Goal: Information Seeking & Learning: Learn about a topic

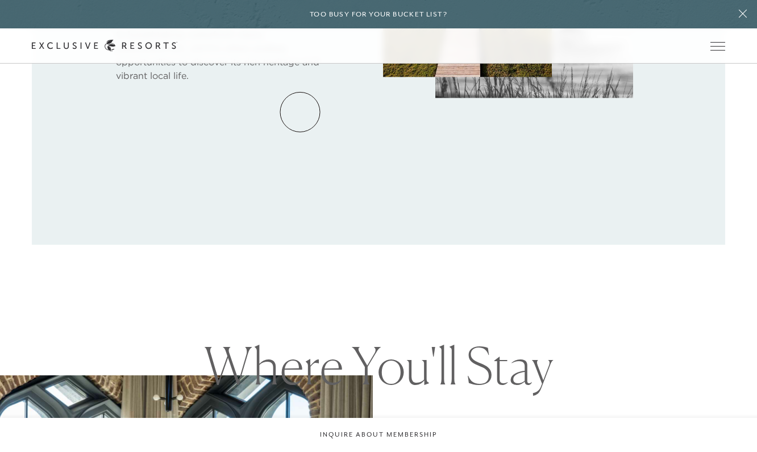
click at [0, 0] on link "Residence Collection" at bounding box center [0, 0] width 0 height 0
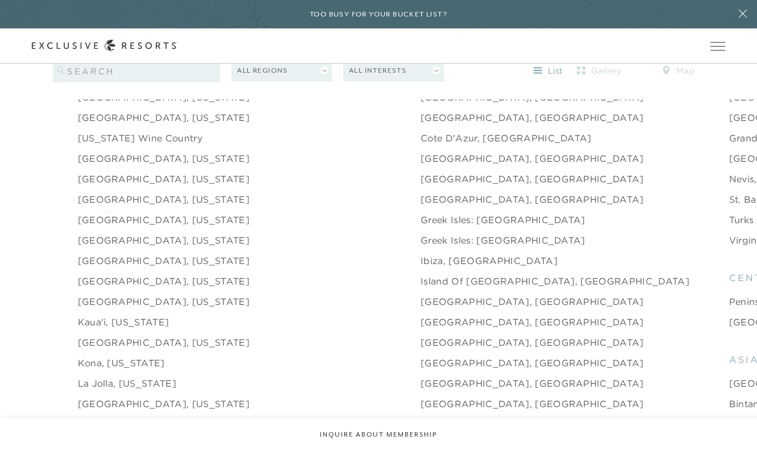
scroll to position [1246, 0]
click at [101, 315] on link "Kaua'i, [US_STATE]" at bounding box center [124, 322] width 92 height 14
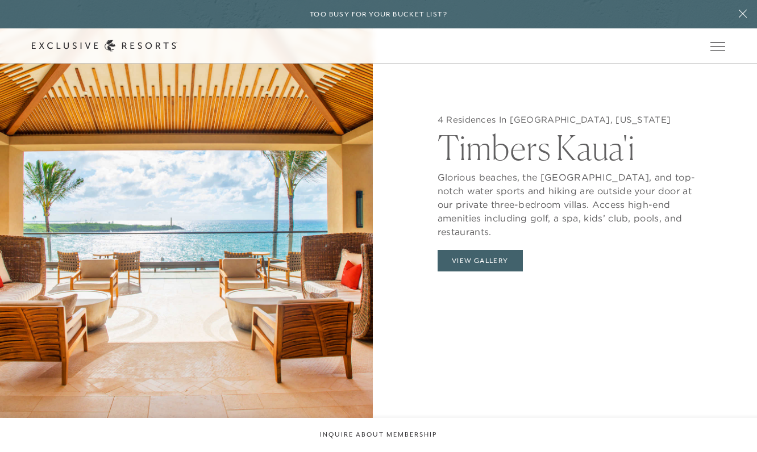
scroll to position [1167, 0]
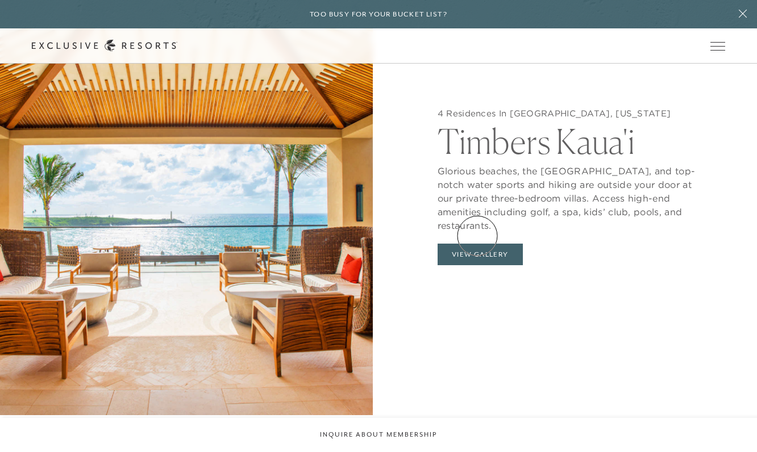
click at [477, 244] on button "View Gallery" at bounding box center [480, 255] width 85 height 22
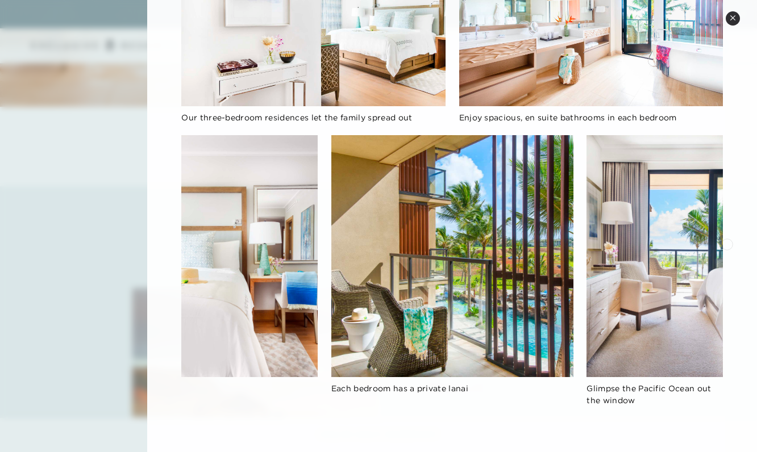
scroll to position [396, 0]
click at [734, 17] on icon at bounding box center [733, 18] width 6 height 6
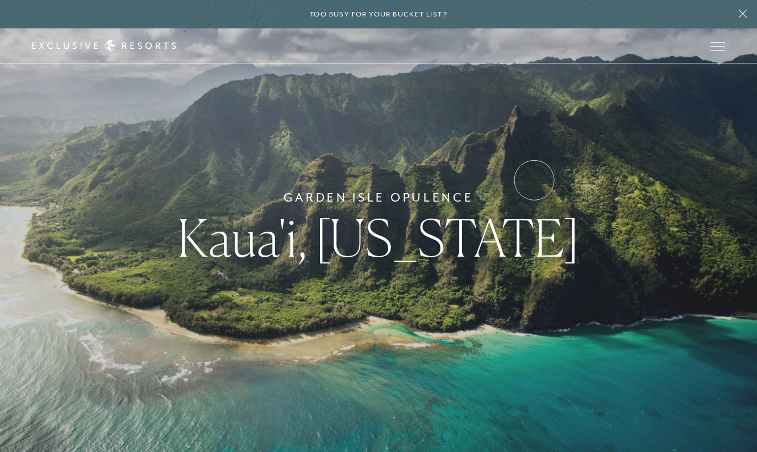
scroll to position [0, 0]
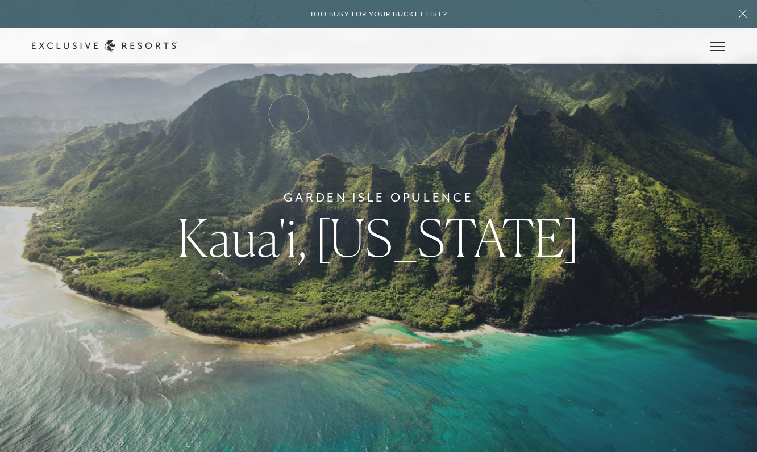
click at [0, 0] on link "Residence Collection" at bounding box center [0, 0] width 0 height 0
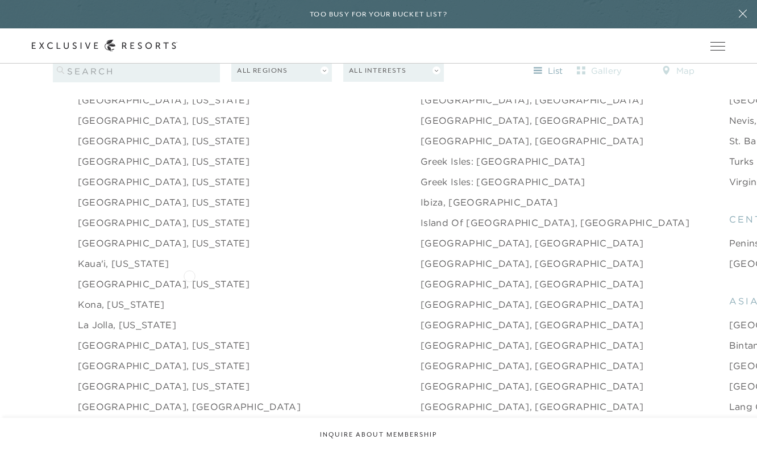
scroll to position [1307, 0]
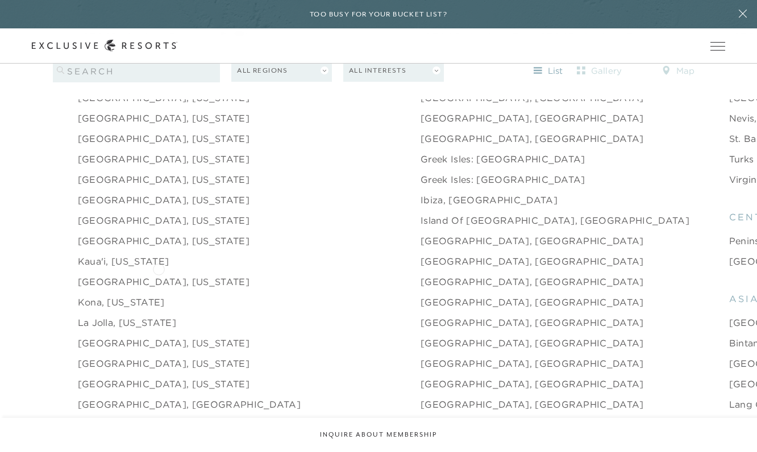
click at [159, 275] on link "[GEOGRAPHIC_DATA], [US_STATE]" at bounding box center [164, 282] width 172 height 14
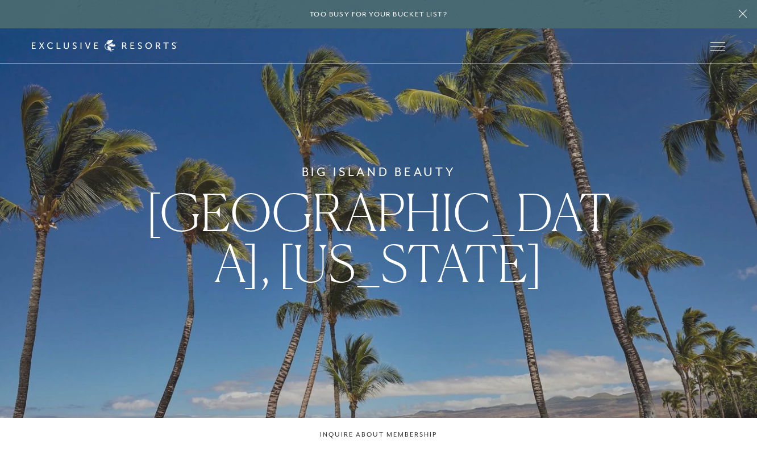
scroll to position [3, 0]
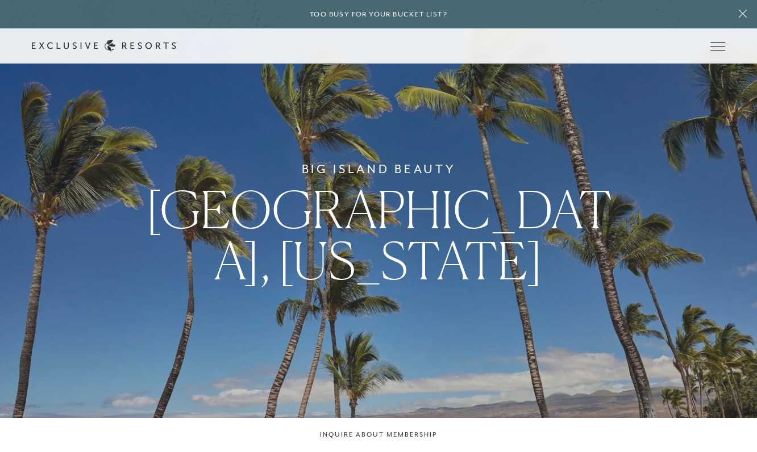
scroll to position [1307, 0]
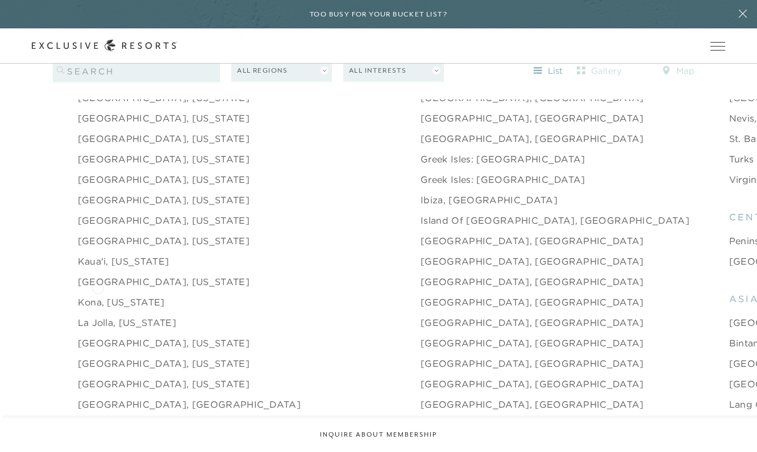
click at [98, 296] on link "Kona, [US_STATE]" at bounding box center [121, 303] width 87 height 14
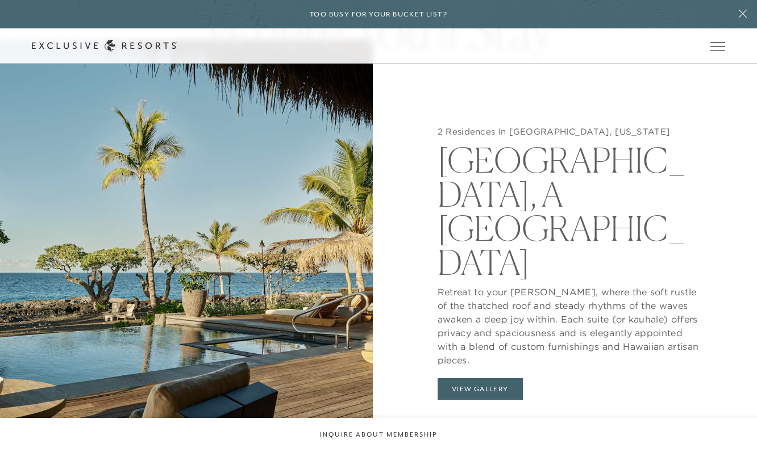
scroll to position [1090, 0]
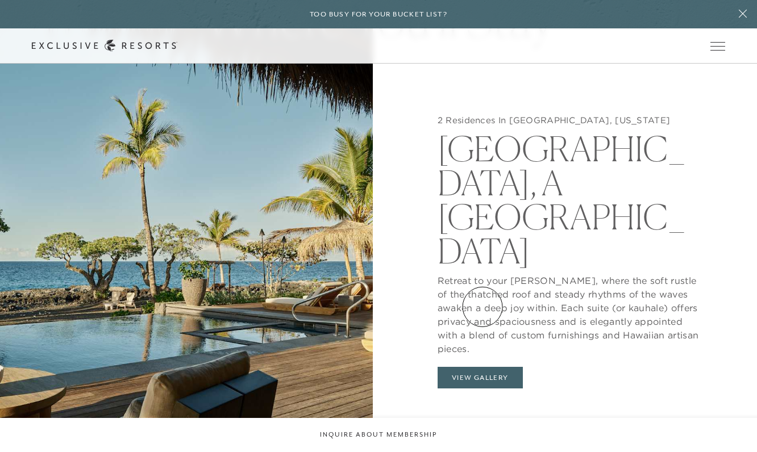
click at [483, 367] on button "View Gallery" at bounding box center [480, 378] width 85 height 22
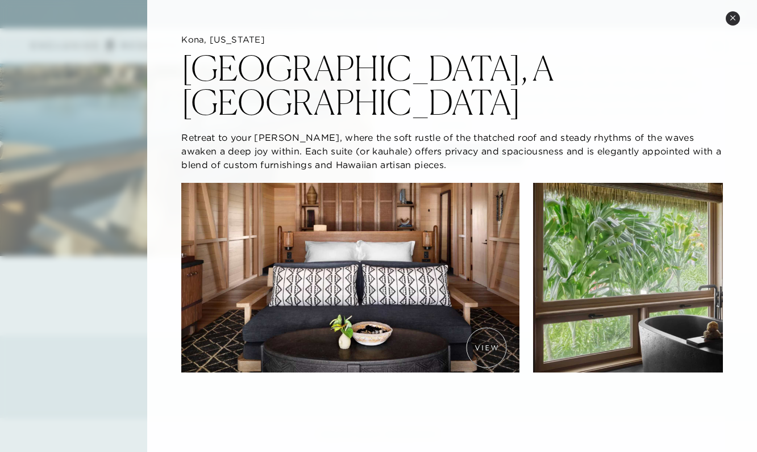
scroll to position [0, 0]
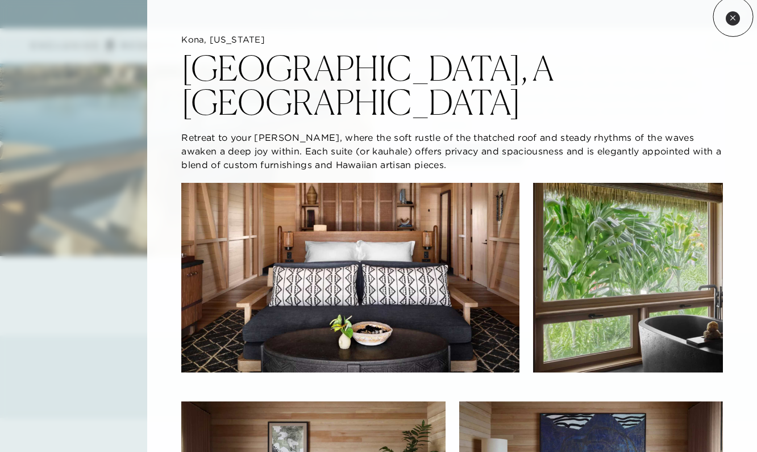
click at [733, 16] on icon at bounding box center [733, 18] width 6 height 6
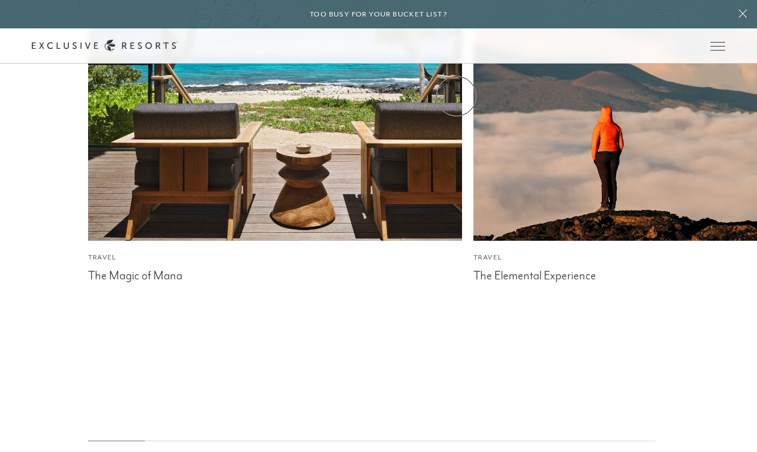
scroll to position [2901, 0]
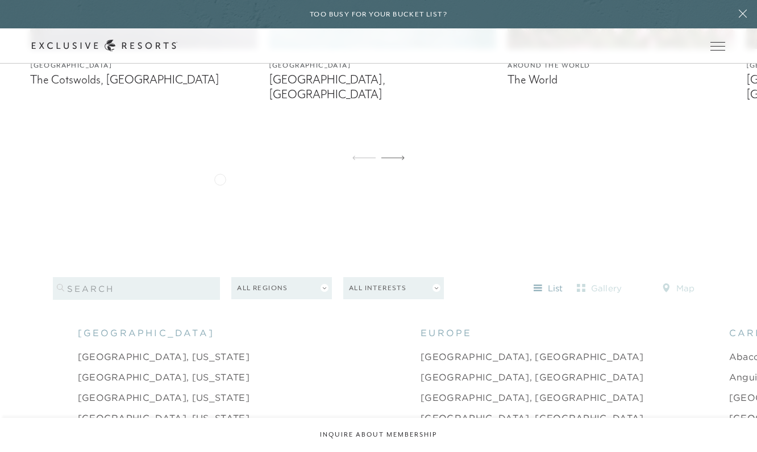
scroll to position [954, 0]
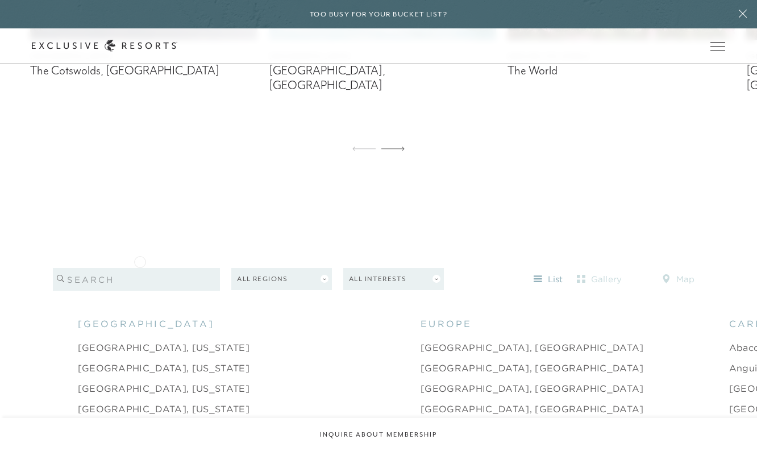
click at [140, 268] on input "search" at bounding box center [136, 279] width 167 height 23
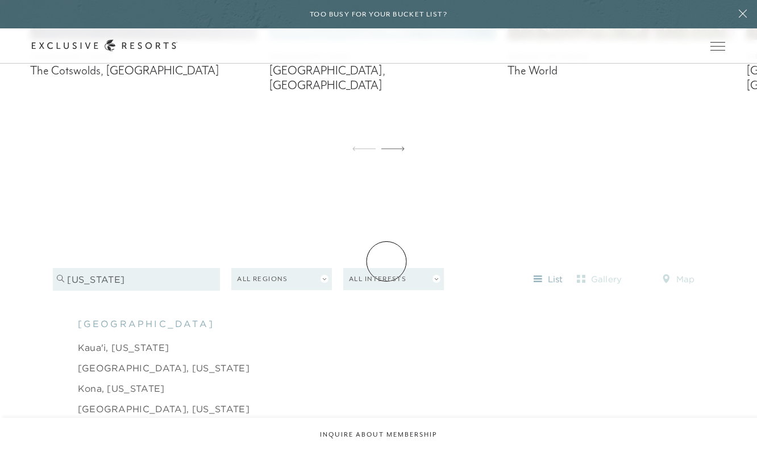
type input "[US_STATE]"
click at [387, 268] on button "All Interests" at bounding box center [393, 279] width 101 height 22
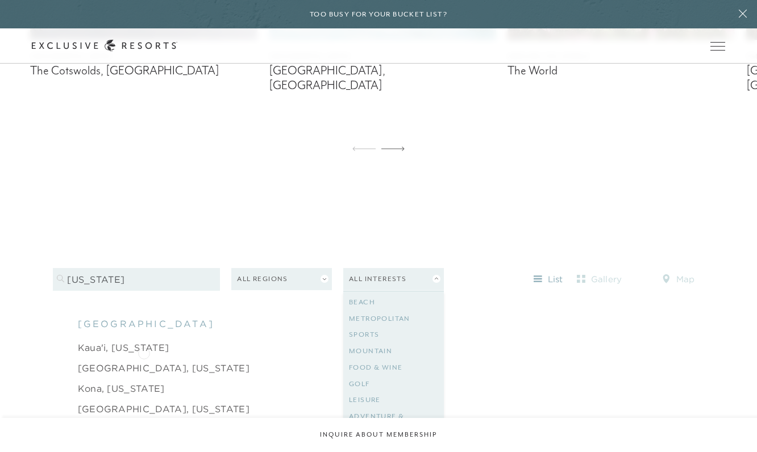
click at [144, 361] on link "[GEOGRAPHIC_DATA], [US_STATE]" at bounding box center [164, 368] width 172 height 14
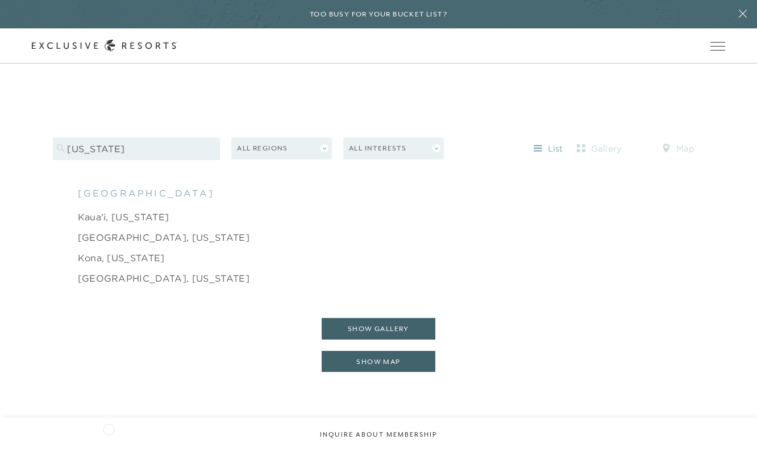
scroll to position [1086, 0]
click at [198, 137] on input "[US_STATE]" at bounding box center [136, 148] width 167 height 23
click at [211, 137] on input "[US_STATE]" at bounding box center [136, 148] width 167 height 23
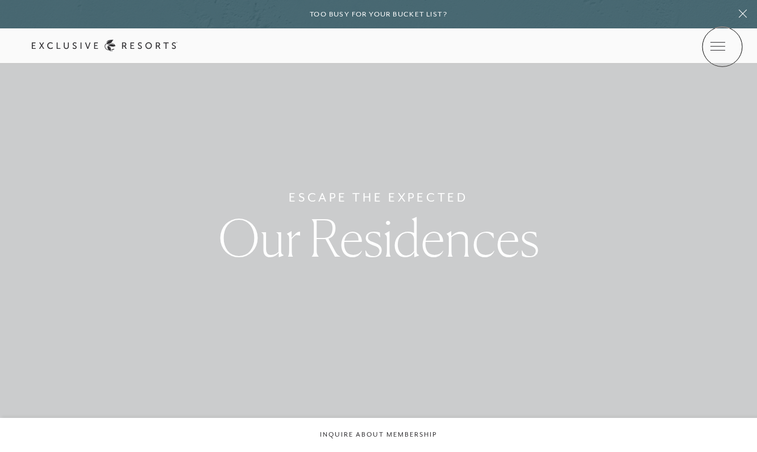
click at [0, 0] on icon at bounding box center [0, 0] width 0 height 0
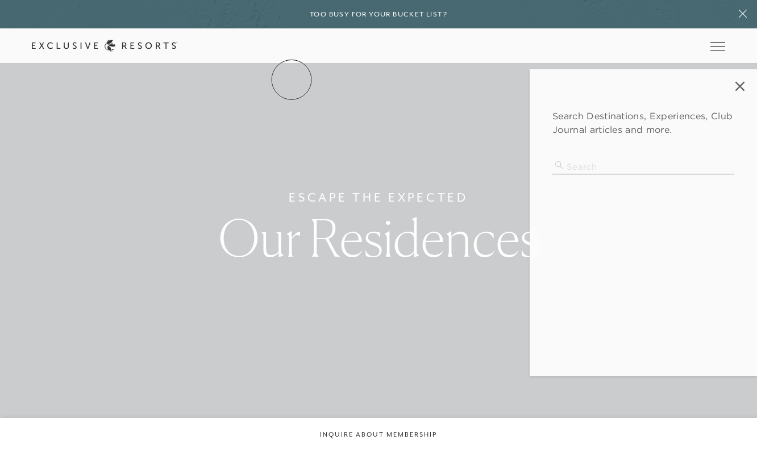
click at [0, 0] on link "The Collection" at bounding box center [0, 0] width 0 height 0
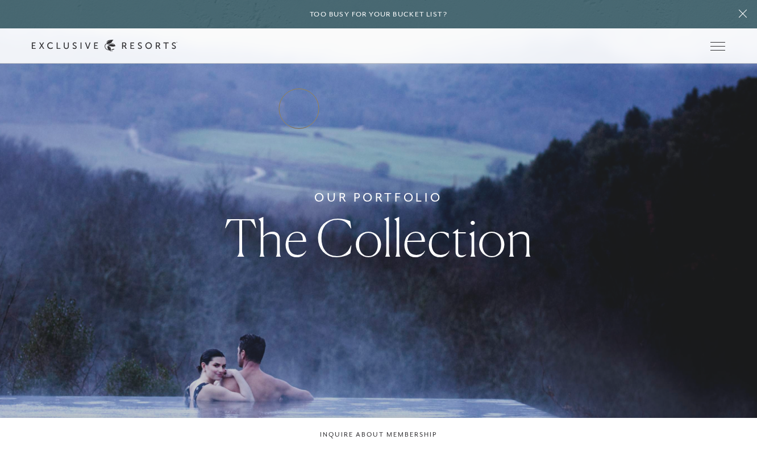
click at [0, 0] on link "Residence Collection" at bounding box center [0, 0] width 0 height 0
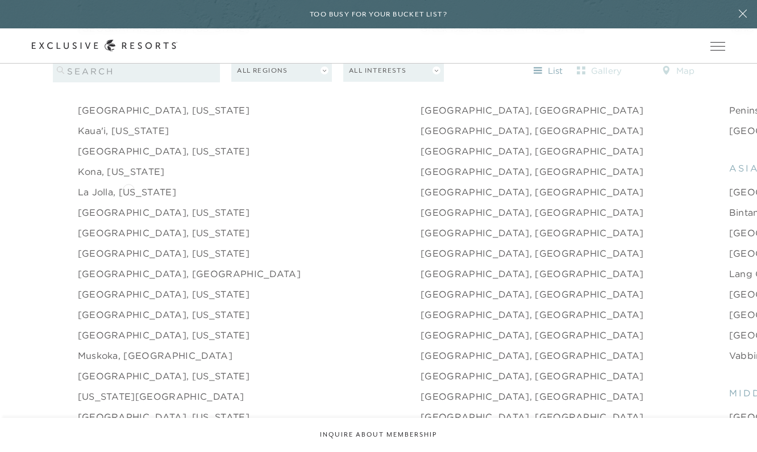
scroll to position [1431, 0]
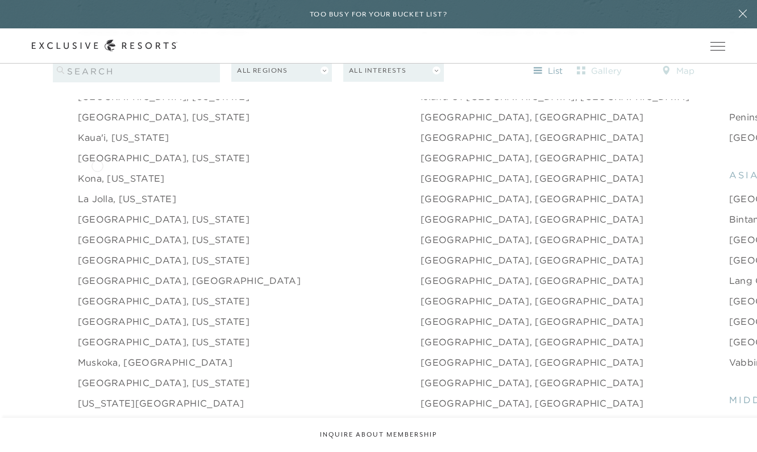
click at [97, 172] on link "Kona, [US_STATE]" at bounding box center [121, 179] width 87 height 14
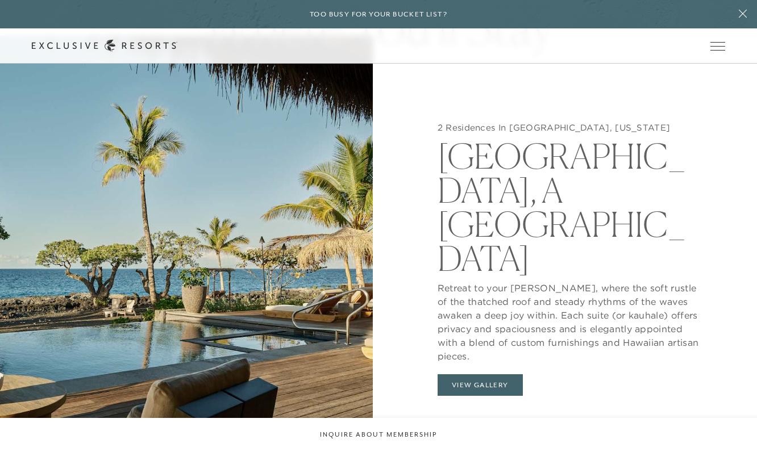
scroll to position [1094, 0]
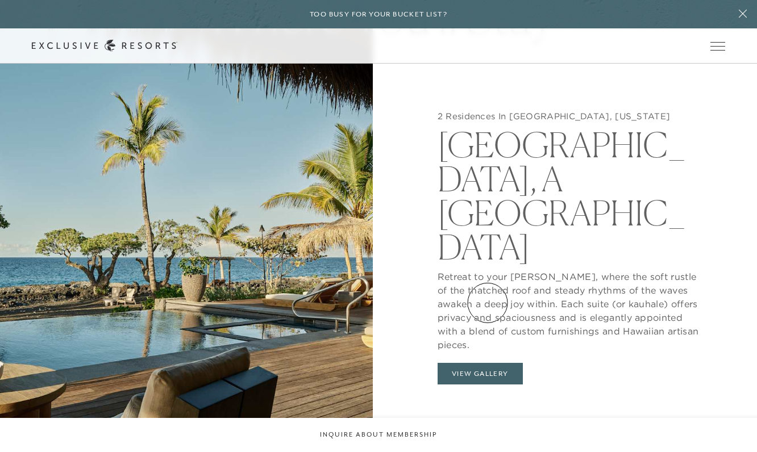
click at [488, 363] on button "View Gallery" at bounding box center [480, 374] width 85 height 22
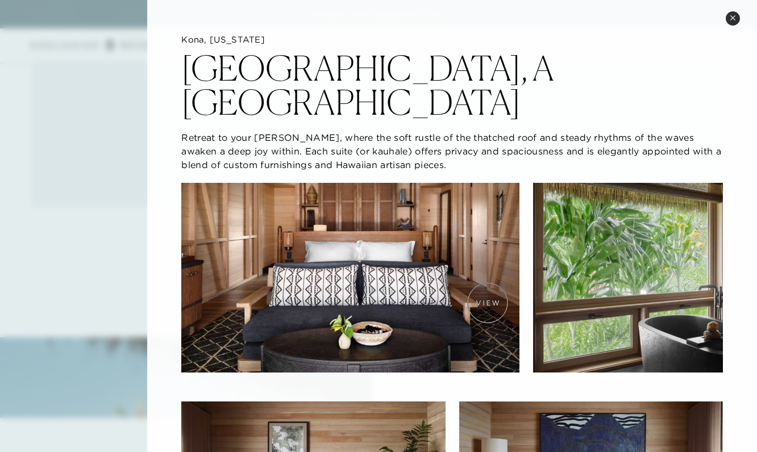
scroll to position [713, 0]
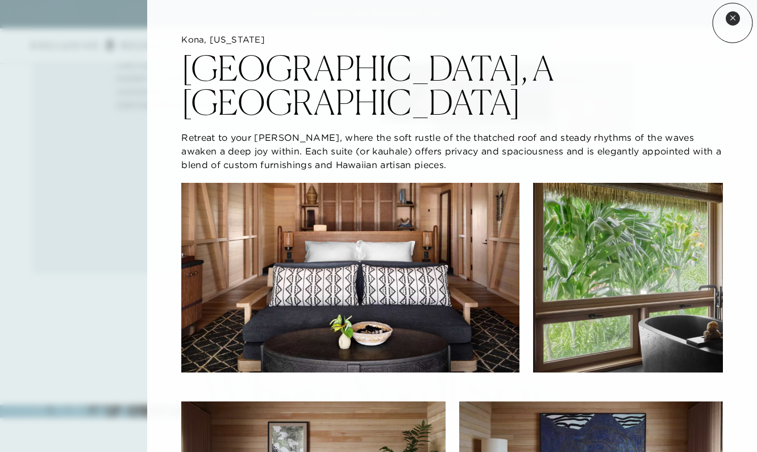
click at [733, 23] on button "Close quickview" at bounding box center [733, 18] width 14 height 14
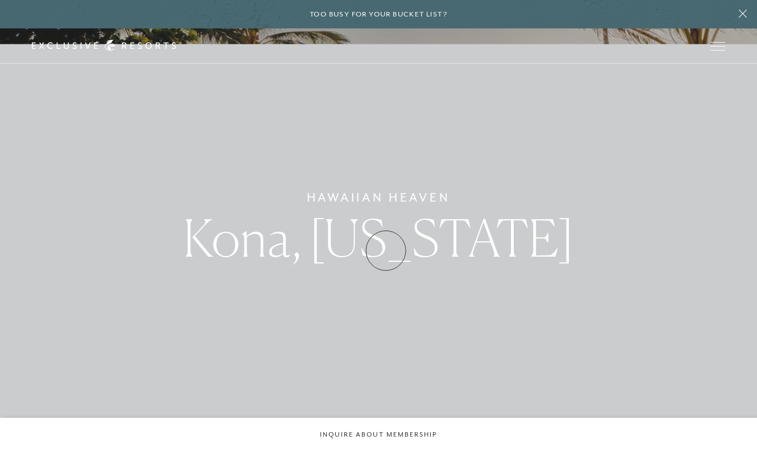
scroll to position [0, 0]
